Goal: Information Seeking & Learning: Find specific fact

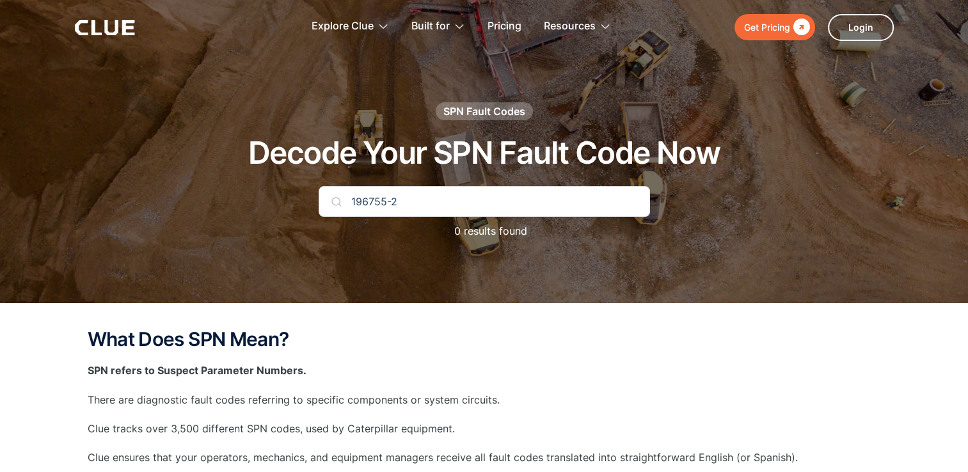
type input "196755-2"
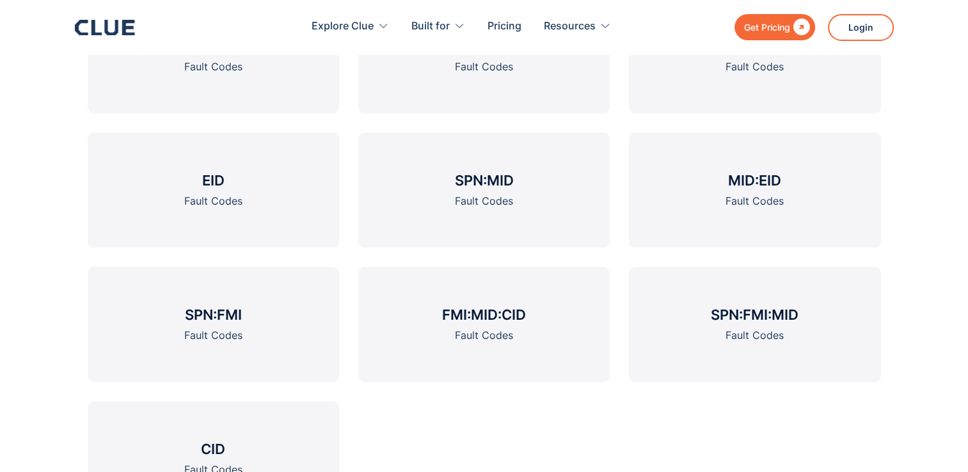
scroll to position [1535, 0]
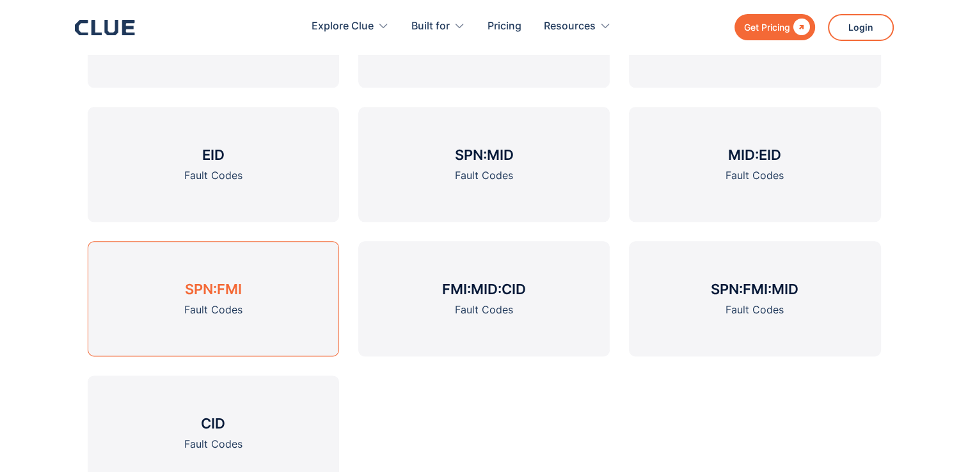
click at [224, 293] on h3 "SPN:FMI" at bounding box center [213, 288] width 57 height 19
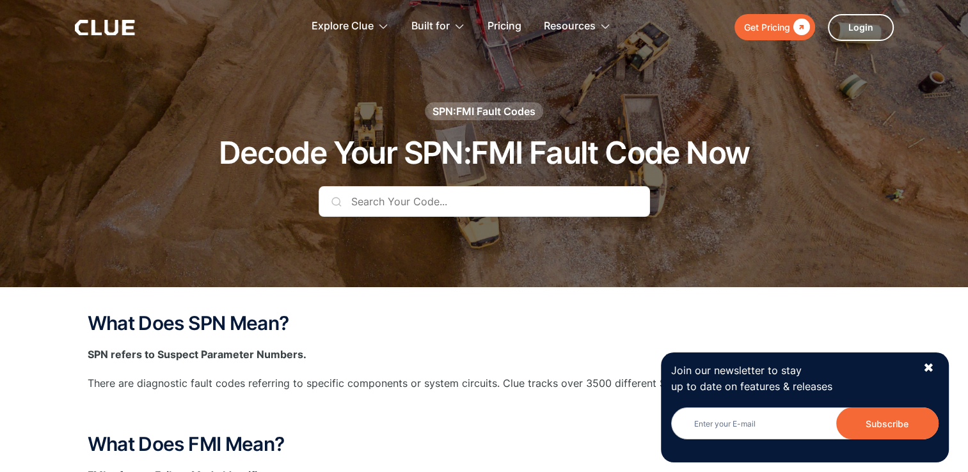
click at [929, 367] on div "✖" at bounding box center [928, 368] width 11 height 16
